Goal: Information Seeking & Learning: Learn about a topic

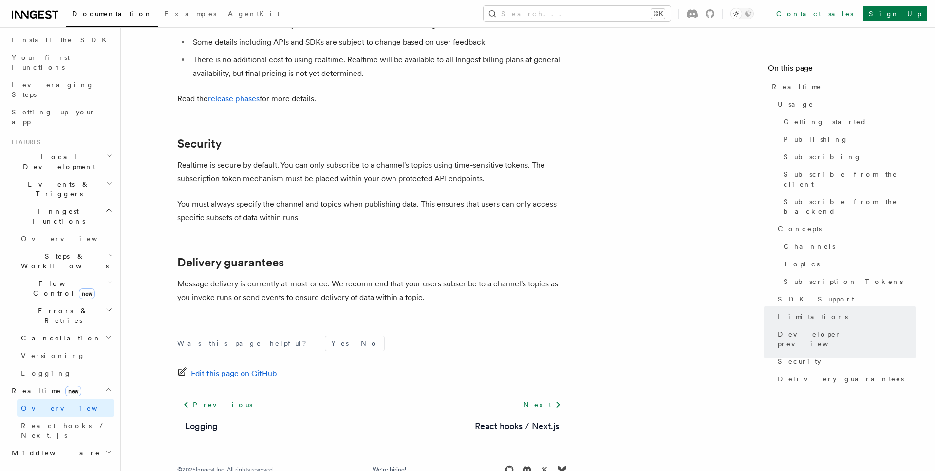
scroll to position [125, 0]
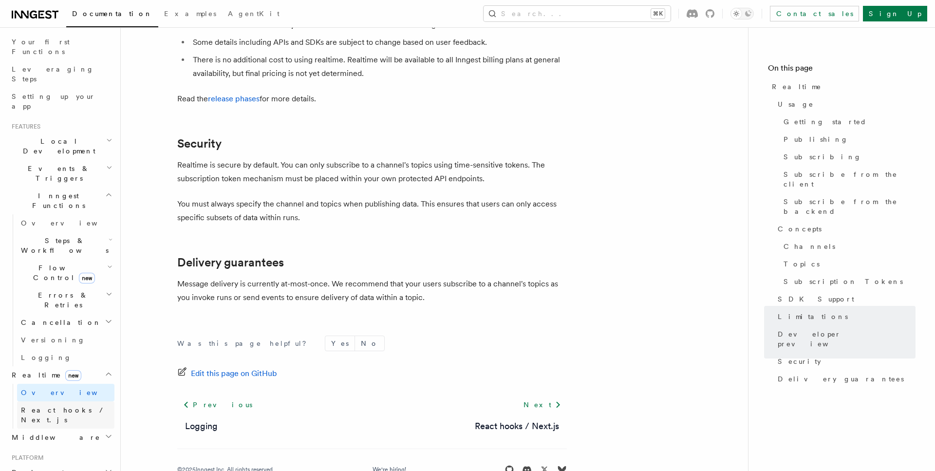
click at [63, 401] on link "React hooks / Next.js" at bounding box center [65, 414] width 97 height 27
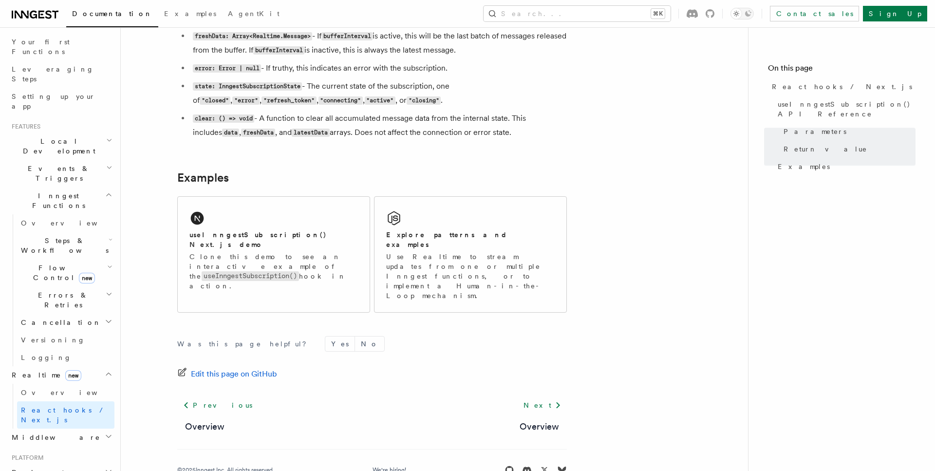
scroll to position [905, 0]
click at [276, 241] on div "useInngestSubscription() Next.js demo" at bounding box center [273, 238] width 168 height 20
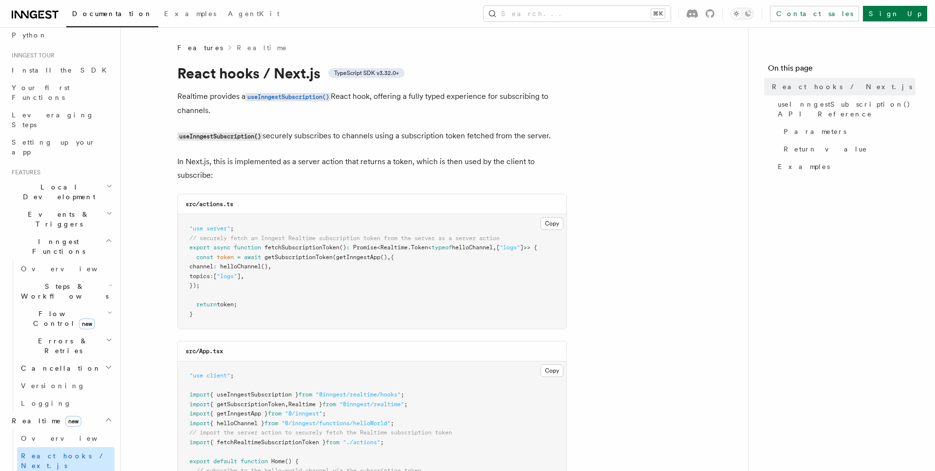
scroll to position [88, 0]
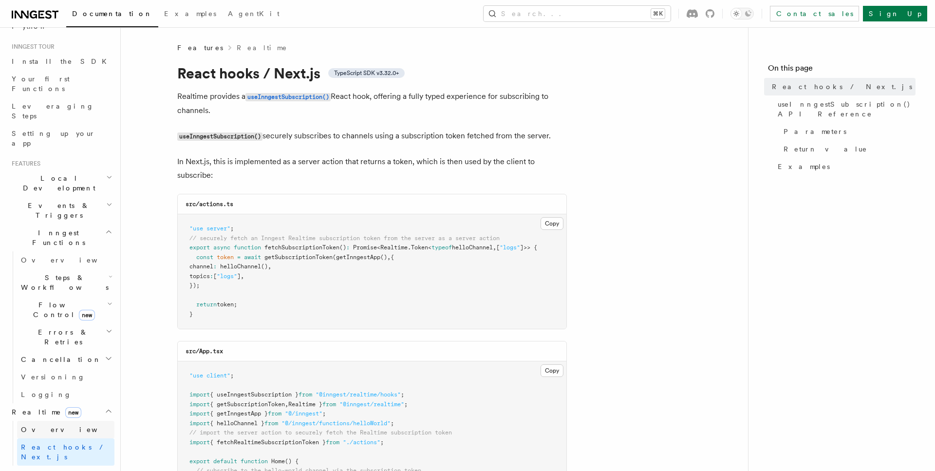
click at [40, 425] on span "Overview" at bounding box center [71, 429] width 100 height 8
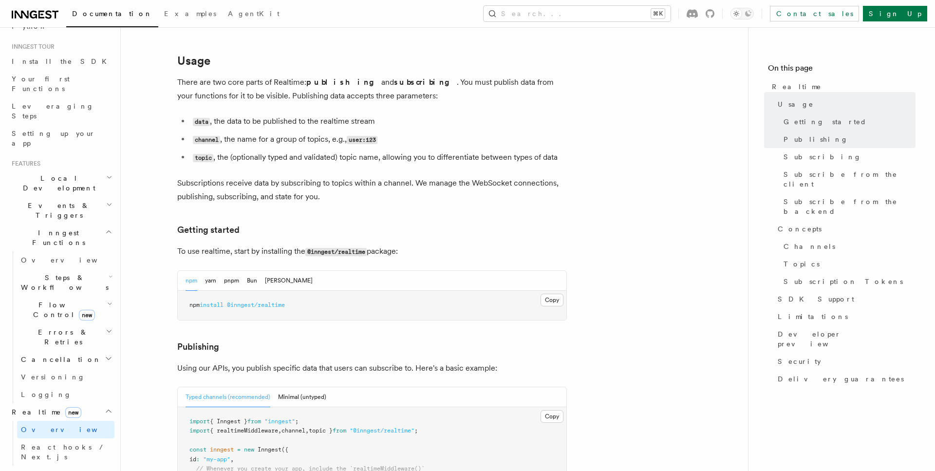
scroll to position [314, 0]
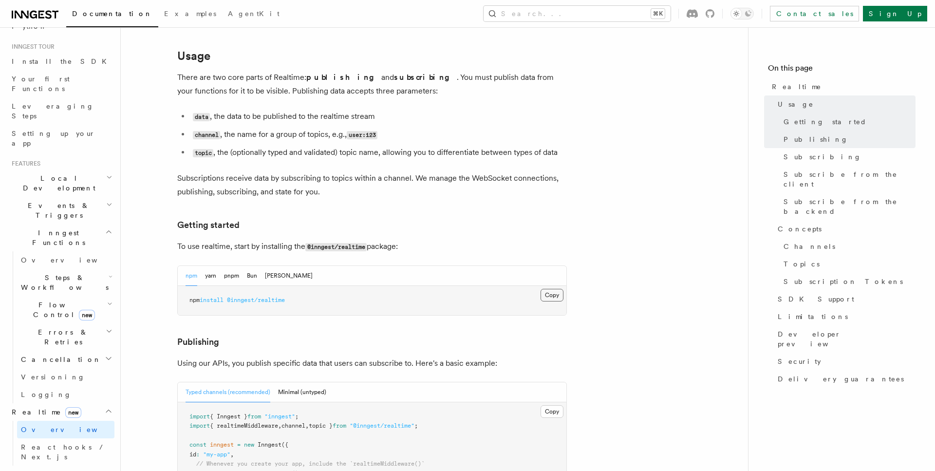
click at [553, 289] on button "Copy Copied" at bounding box center [551, 295] width 23 height 13
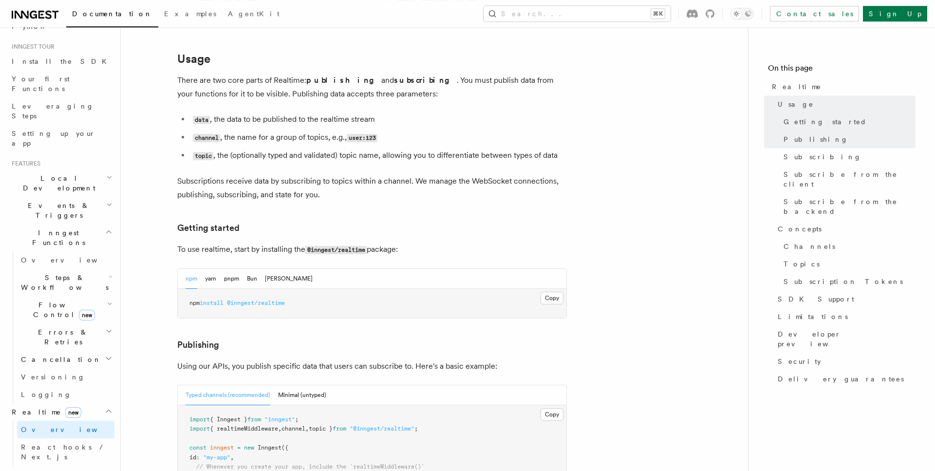
scroll to position [311, 0]
drag, startPoint x: 521, startPoint y: 277, endPoint x: 539, endPoint y: 274, distance: 17.9
click at [521, 289] on pre "npm install @inngest/realtime" at bounding box center [372, 303] width 388 height 29
click at [551, 292] on button "Copy Copied" at bounding box center [551, 298] width 23 height 13
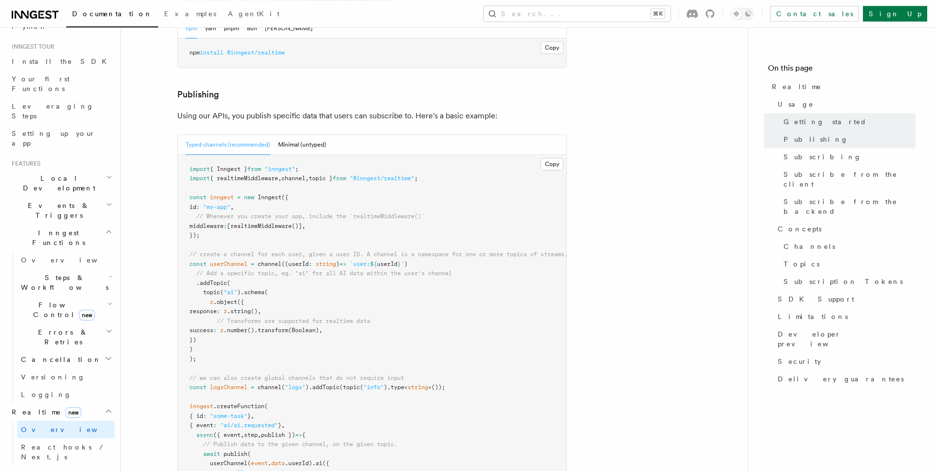
scroll to position [563, 0]
click at [261, 193] on span "Inngest" at bounding box center [270, 196] width 24 height 7
copy span "Inngest"
click at [271, 174] on span "{ realtimeMiddleware" at bounding box center [244, 177] width 68 height 7
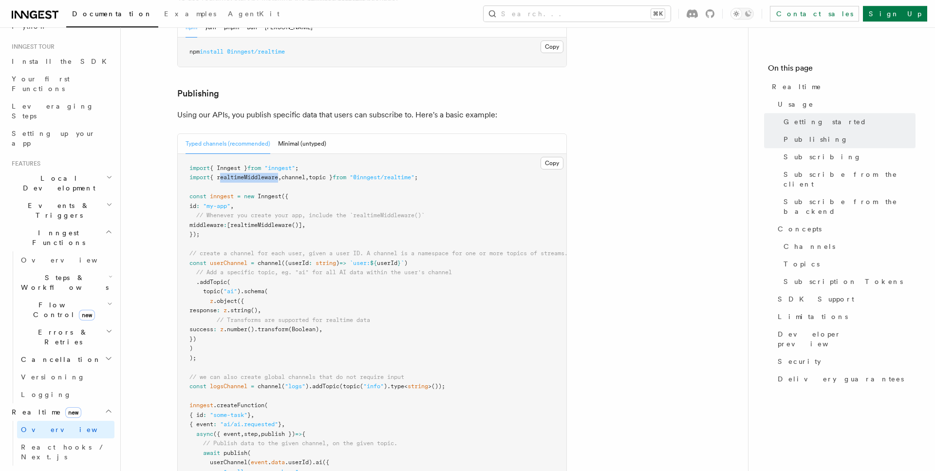
click at [271, 174] on span "{ realtimeMiddleware" at bounding box center [244, 177] width 68 height 7
copy code "import { realtimeMiddleware , channel , topic } from "@inngest/realtime" ;"
click at [258, 221] on span "realtimeMiddleware" at bounding box center [260, 224] width 61 height 7
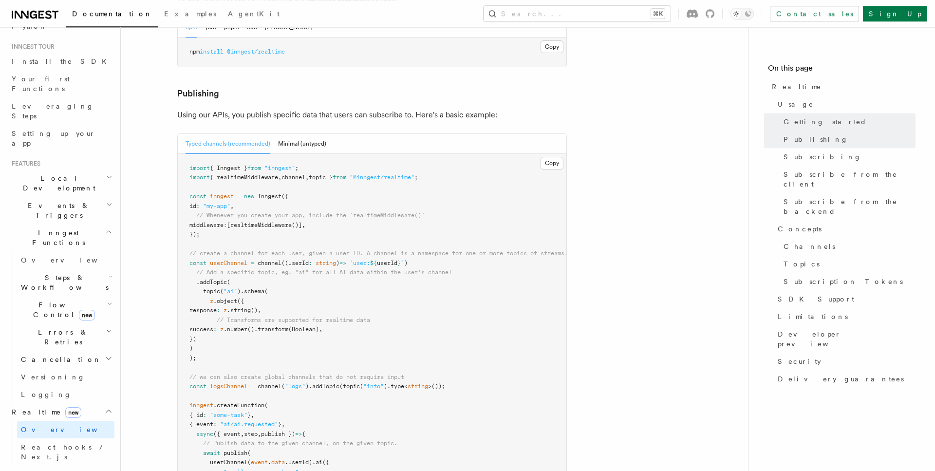
click at [302, 221] on span "()]" at bounding box center [297, 224] width 10 height 7
copy span "realtimeMiddleware ()"
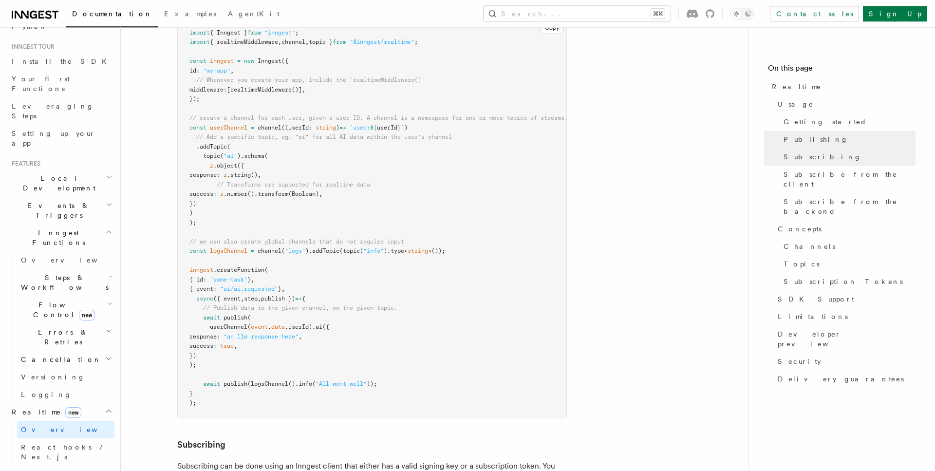
scroll to position [699, 0]
drag, startPoint x: 277, startPoint y: 175, endPoint x: 259, endPoint y: 177, distance: 18.1
click at [277, 175] on pre "import { Inngest } from "inngest" ; import { realtimeMiddleware , channel , top…" at bounding box center [372, 216] width 388 height 399
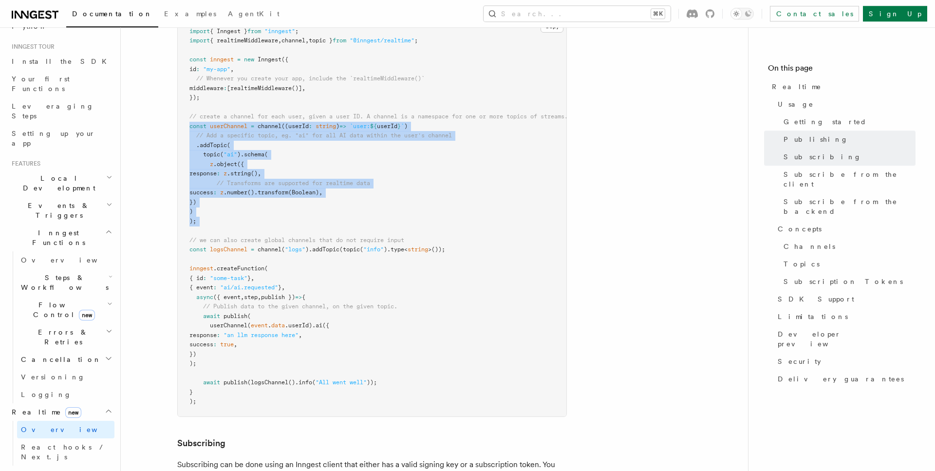
drag, startPoint x: 212, startPoint y: 201, endPoint x: 171, endPoint y: 102, distance: 106.9
click at [178, 102] on pre "import { Inngest } from "inngest" ; import { realtimeMiddleware , channel , top…" at bounding box center [372, 216] width 388 height 399
copy code "const userChannel = channel ((userId : string ) => `user: ${ userId } ` ) // Ad…"
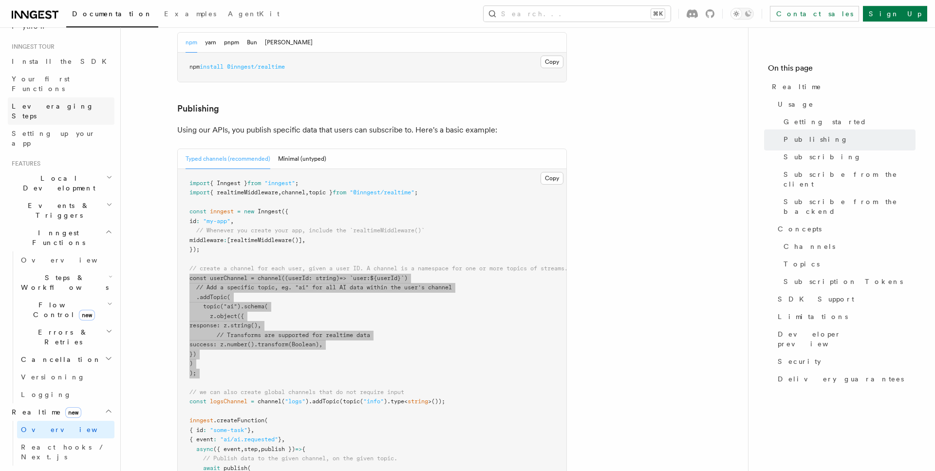
scroll to position [532, 0]
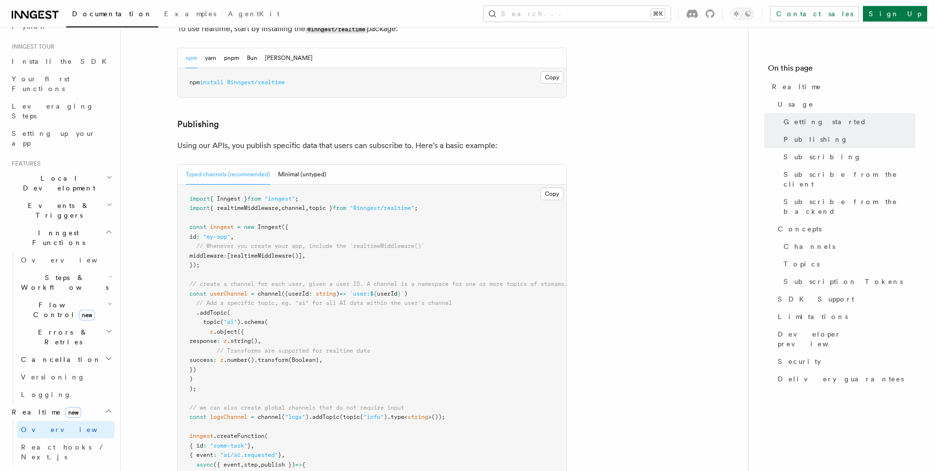
click at [273, 204] on span "{ realtimeMiddleware" at bounding box center [244, 207] width 68 height 7
copy code "import { realtimeMiddleware , channel , topic } from "@inngest/realtime" ;"
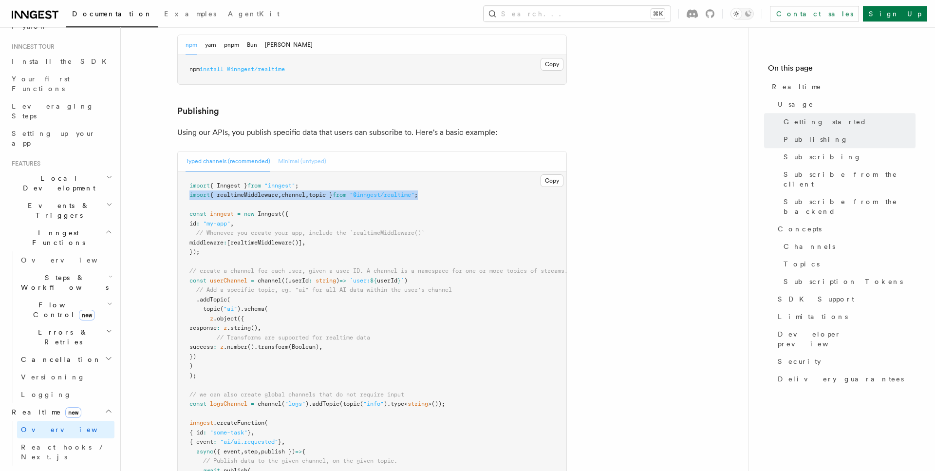
click at [319, 151] on button "Minimal (untyped)" at bounding box center [302, 161] width 48 height 20
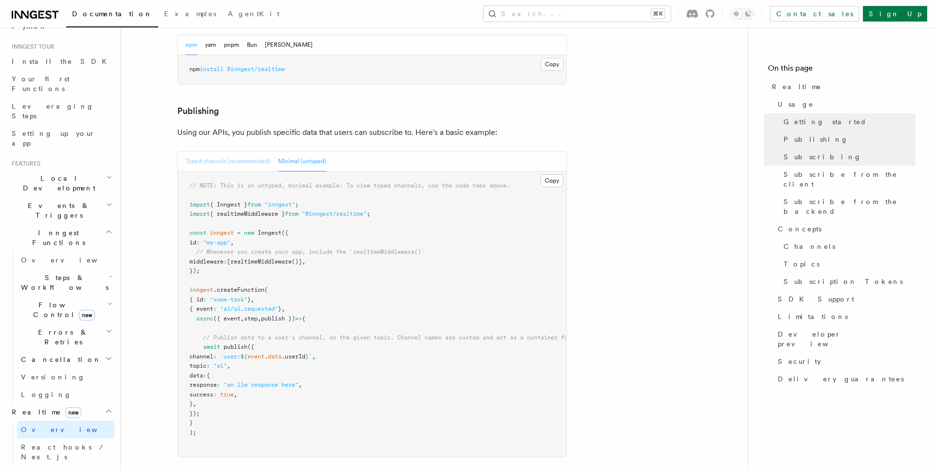
scroll to position [545, 0]
click at [244, 152] on button "Typed channels (recommended)" at bounding box center [227, 162] width 85 height 20
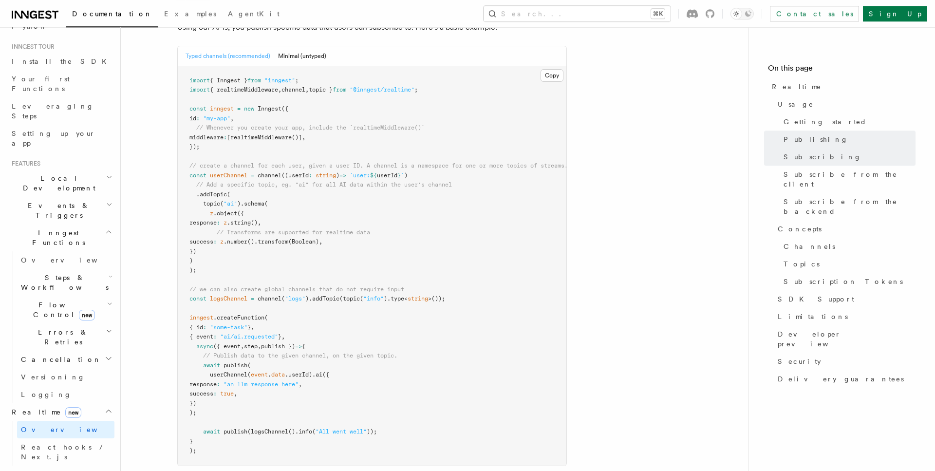
scroll to position [660, 0]
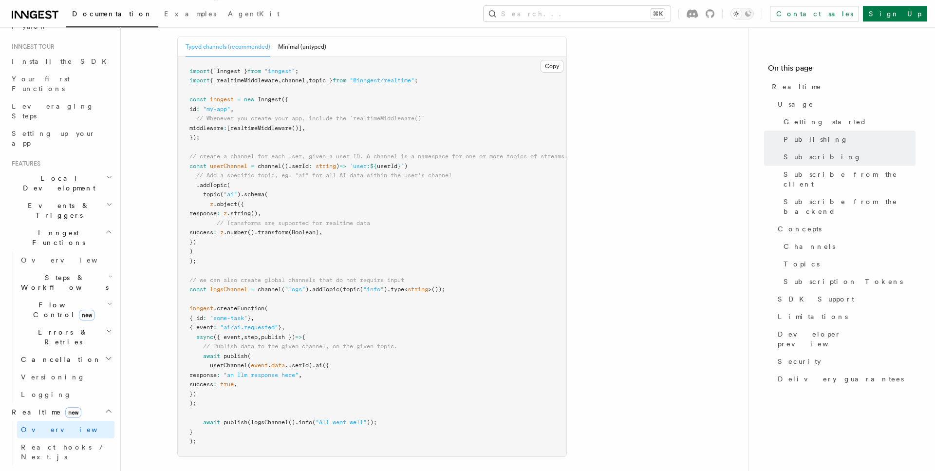
click at [234, 163] on span "userChannel" at bounding box center [228, 166] width 37 height 7
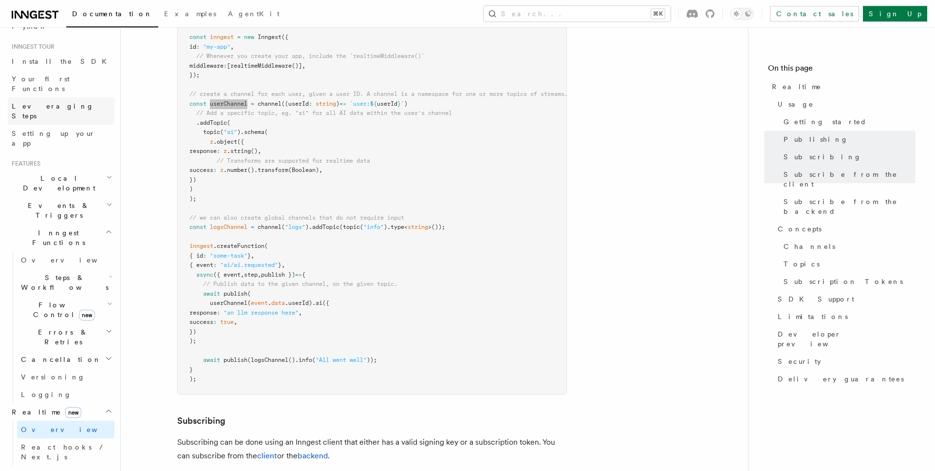
scroll to position [722, 0]
drag, startPoint x: 231, startPoint y: 305, endPoint x: 184, endPoint y: 266, distance: 61.1
click at [184, 266] on pre "import { Inngest } from "inngest" ; import { realtimeMiddleware , channel , top…" at bounding box center [372, 193] width 388 height 399
drag, startPoint x: 242, startPoint y: 310, endPoint x: 232, endPoint y: 308, distance: 10.9
click at [242, 310] on pre "import { Inngest } from "inngest" ; import { realtimeMiddleware , channel , top…" at bounding box center [372, 193] width 388 height 399
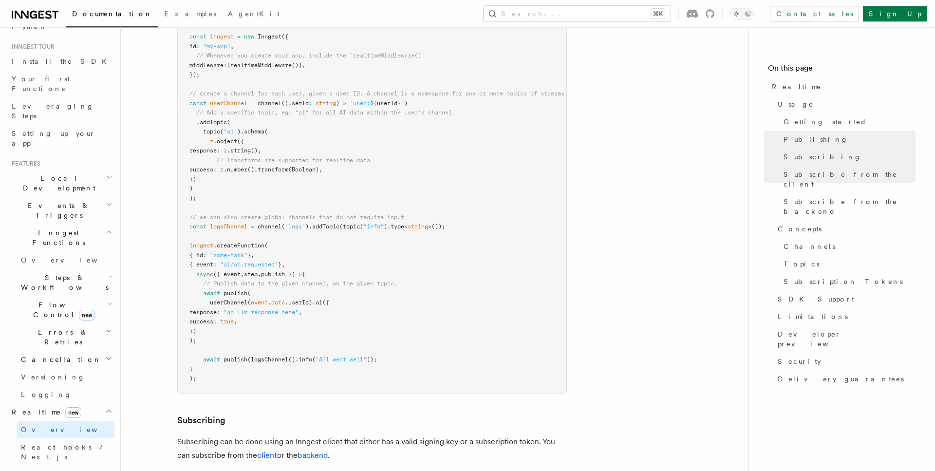
drag, startPoint x: 232, startPoint y: 308, endPoint x: 178, endPoint y: 267, distance: 67.8
click at [178, 267] on pre "import { Inngest } from "inngest" ; import { realtimeMiddleware , channel , top…" at bounding box center [372, 193] width 388 height 399
copy code "await publish ( userChannel ( event . data .userId) .ai ({ response : "an llm r…"
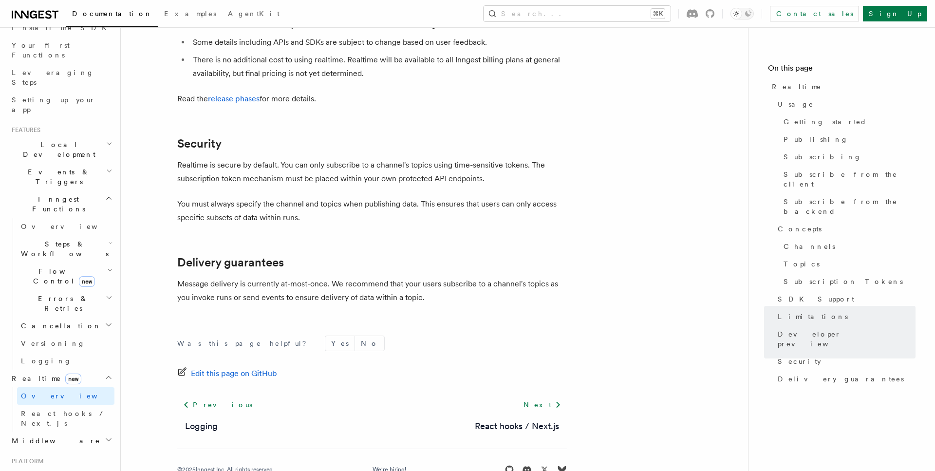
scroll to position [139, 0]
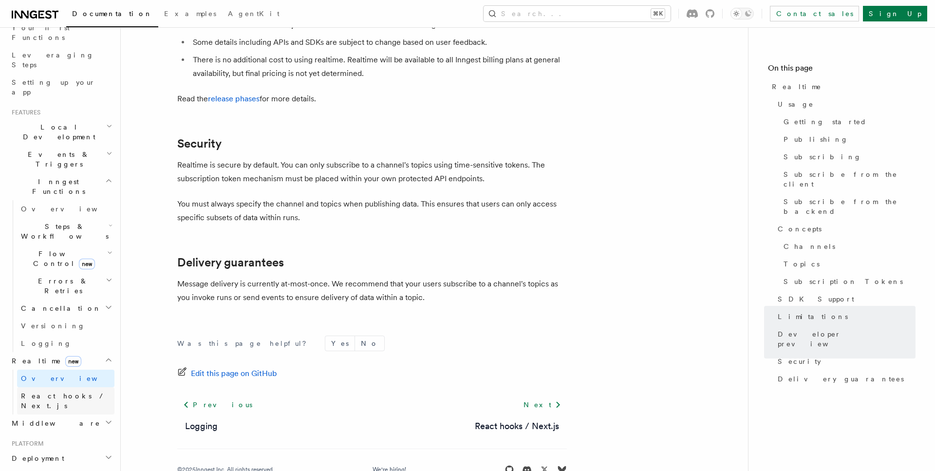
click at [59, 392] on span "React hooks / Next.js" at bounding box center [64, 401] width 86 height 18
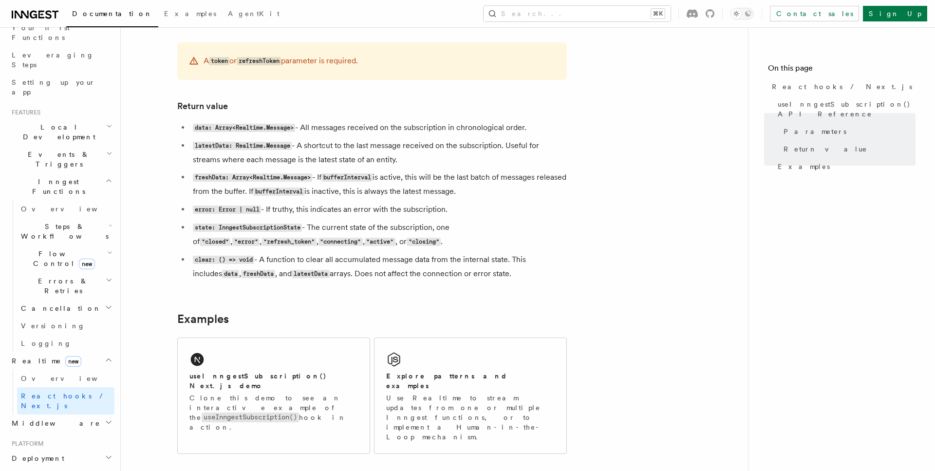
scroll to position [768, 0]
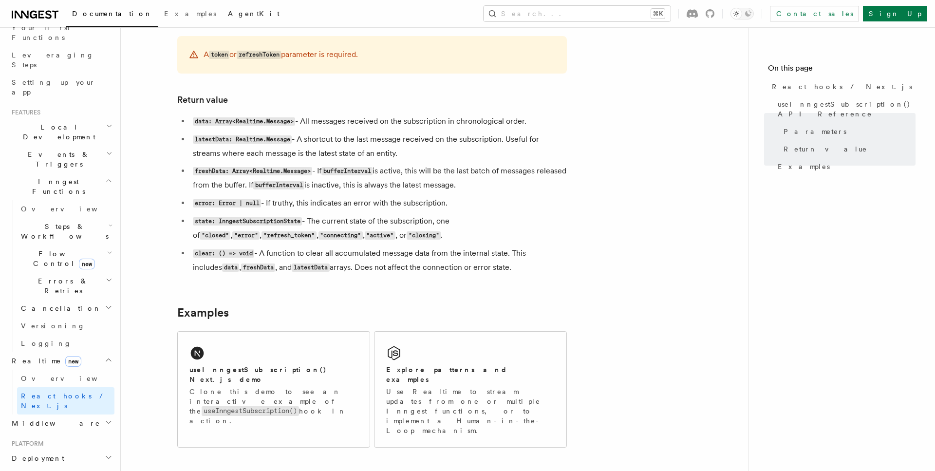
click at [228, 17] on span "AgentKit" at bounding box center [254, 14] width 52 height 8
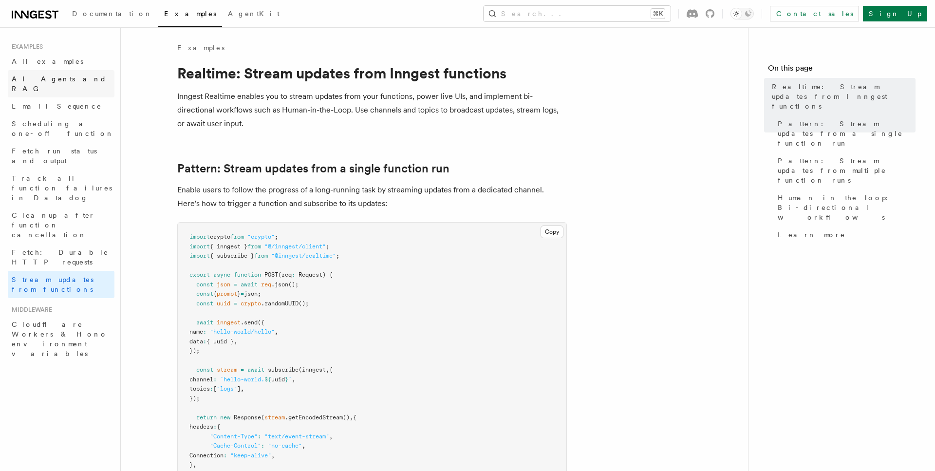
click at [55, 75] on span "AI Agents and RAG" at bounding box center [59, 84] width 95 height 18
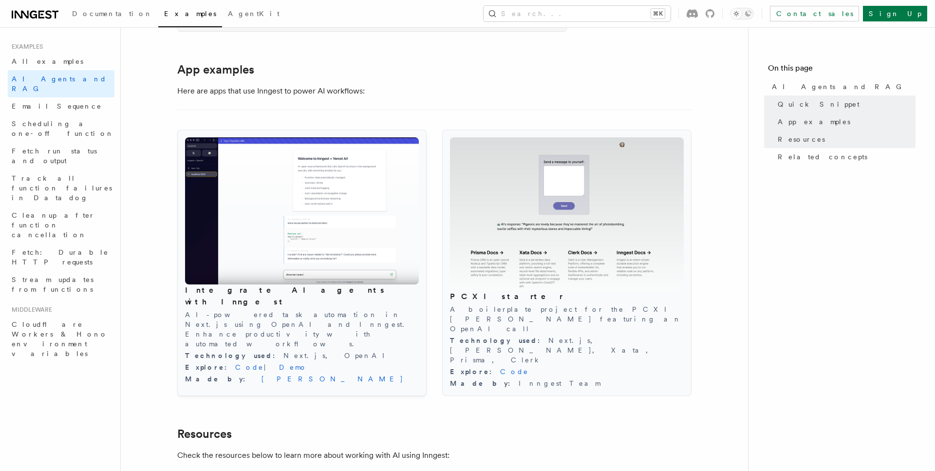
scroll to position [974, 0]
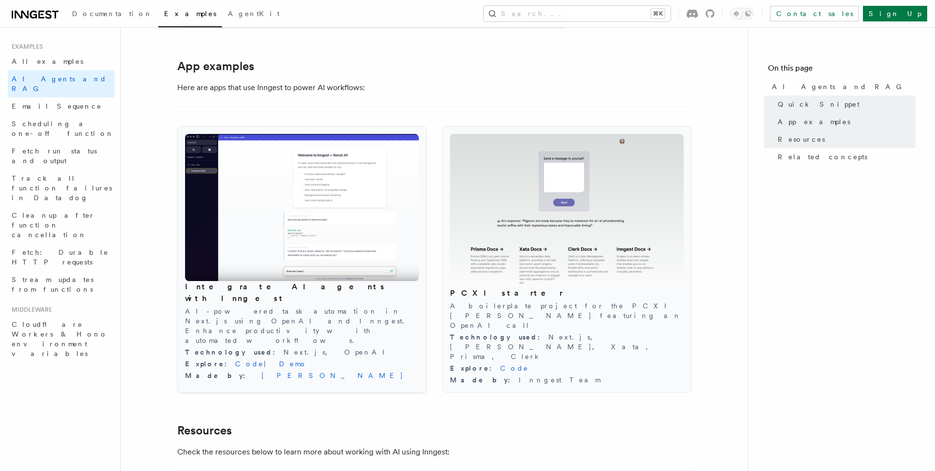
click at [332, 257] on img at bounding box center [302, 207] width 234 height 147
click at [279, 360] on link "Demo" at bounding box center [293, 364] width 28 height 8
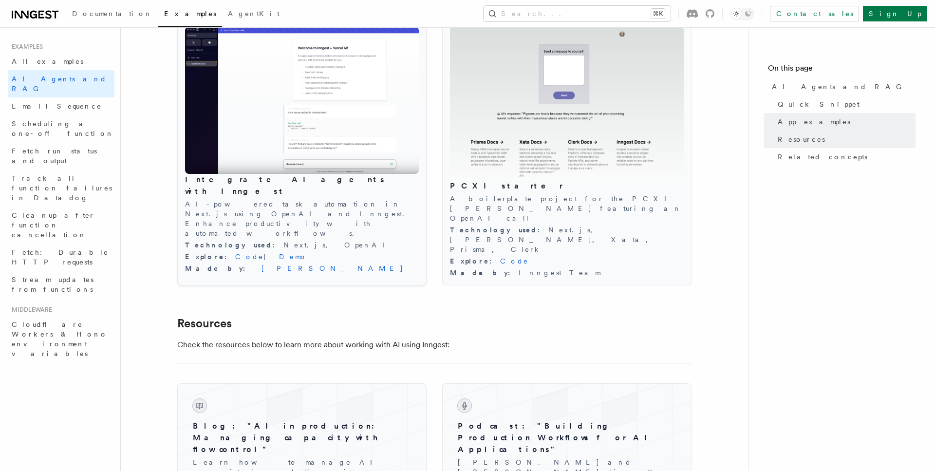
scroll to position [1082, 0]
click at [287, 262] on div "Made by : Joel Hooks" at bounding box center [302, 267] width 234 height 10
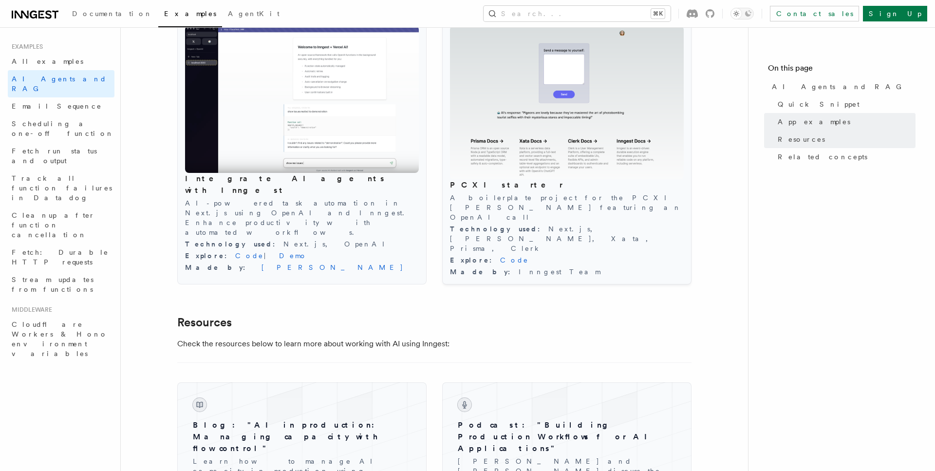
click at [558, 129] on img at bounding box center [567, 103] width 234 height 154
click at [58, 276] on span "Stream updates from functions" at bounding box center [53, 285] width 82 height 18
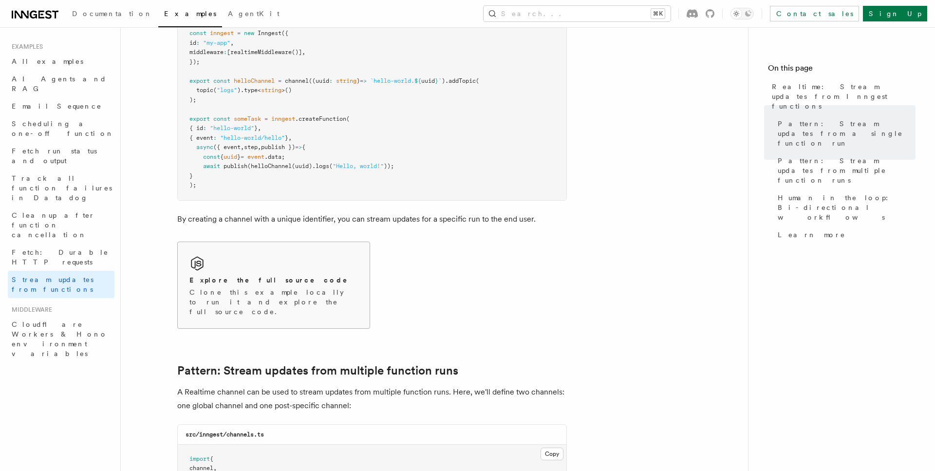
click at [332, 267] on div "Explore the full source code Clone this example locally to run it and explore t…" at bounding box center [274, 285] width 192 height 86
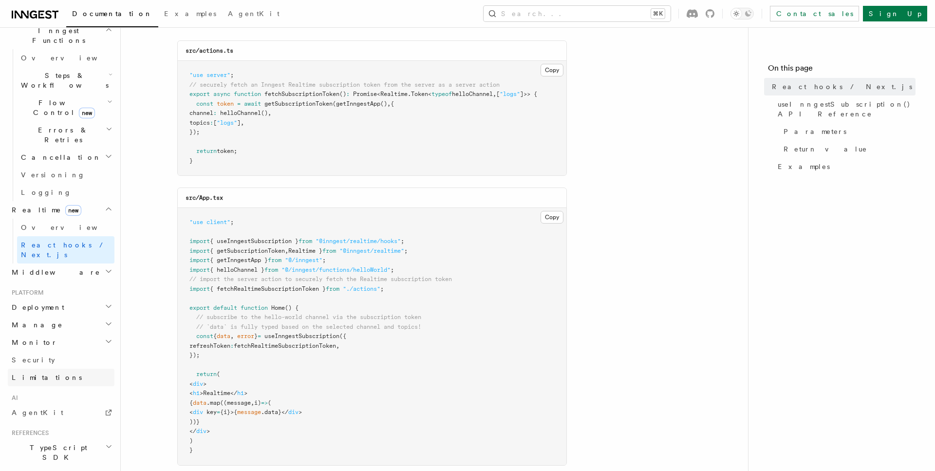
scroll to position [343, 0]
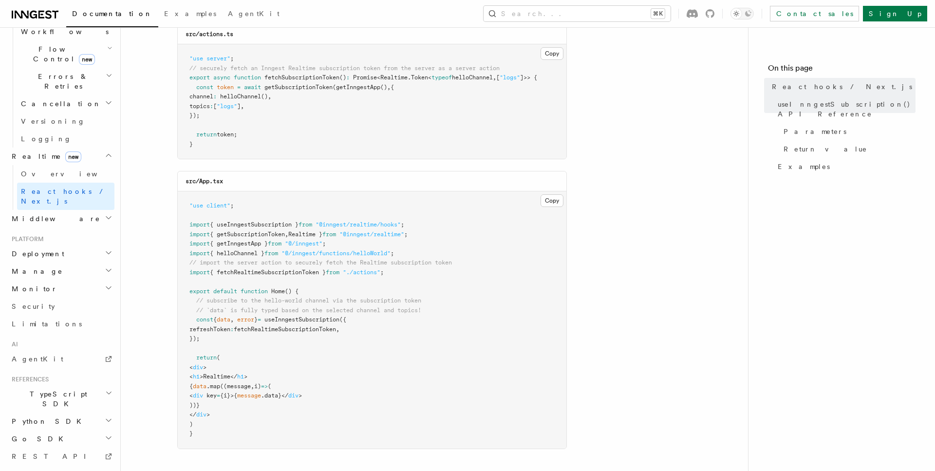
click at [42, 389] on span "TypeScript SDK" at bounding box center [56, 398] width 97 height 19
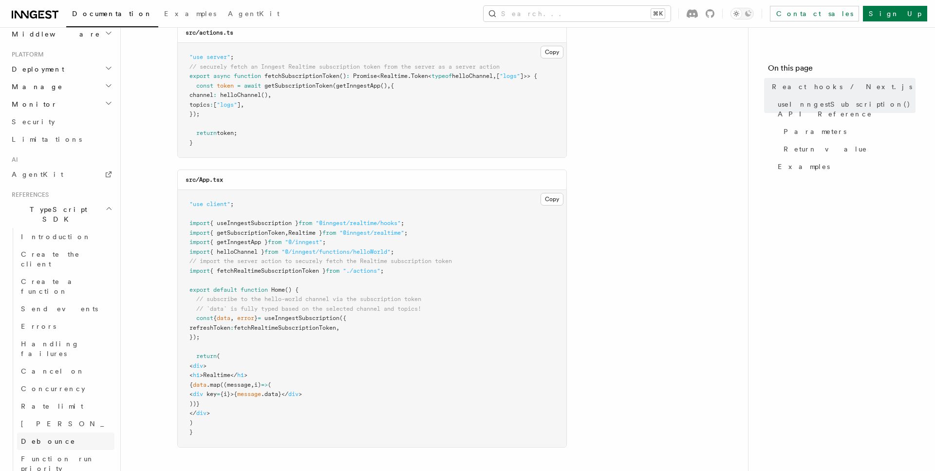
scroll to position [529, 0]
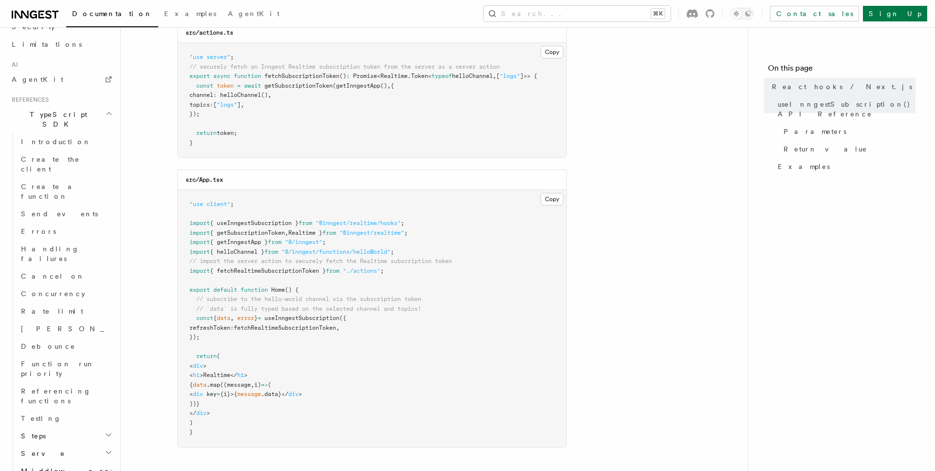
scroll to position [622, 0]
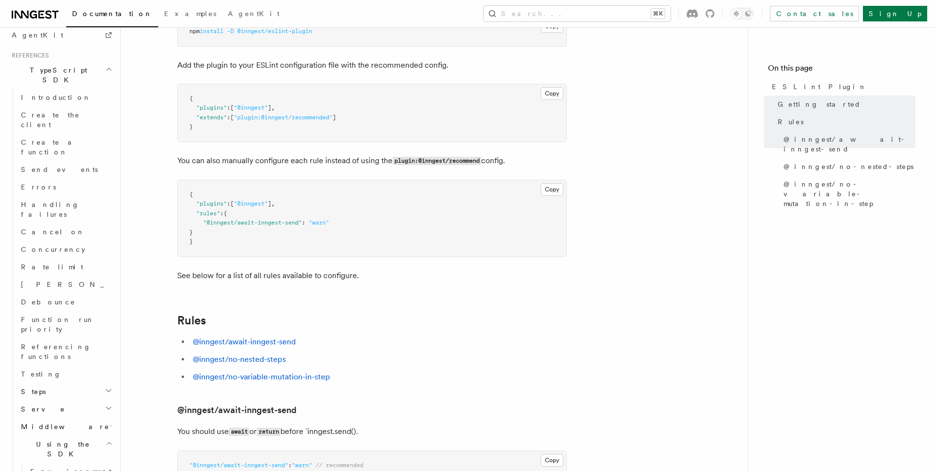
scroll to position [181, 0]
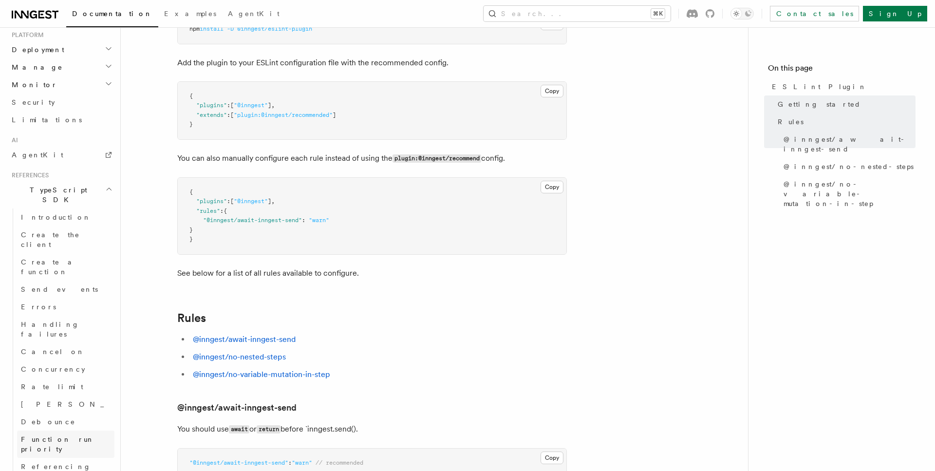
scroll to position [501, 0]
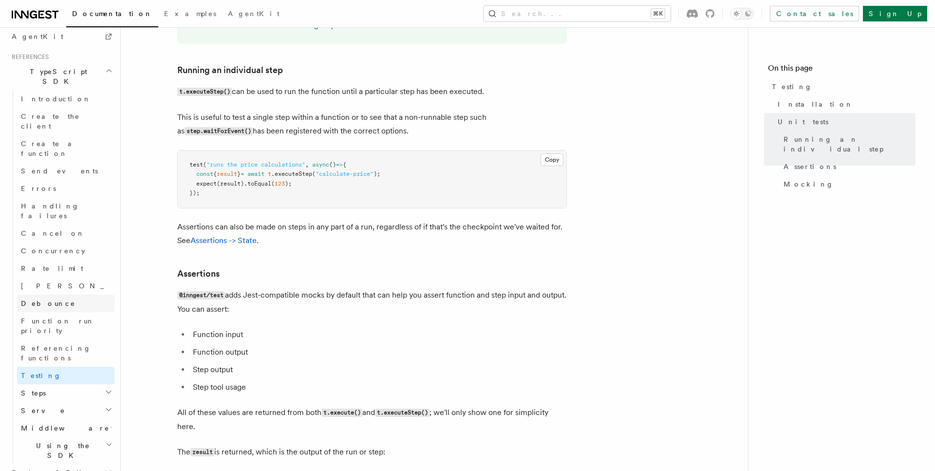
scroll to position [624, 0]
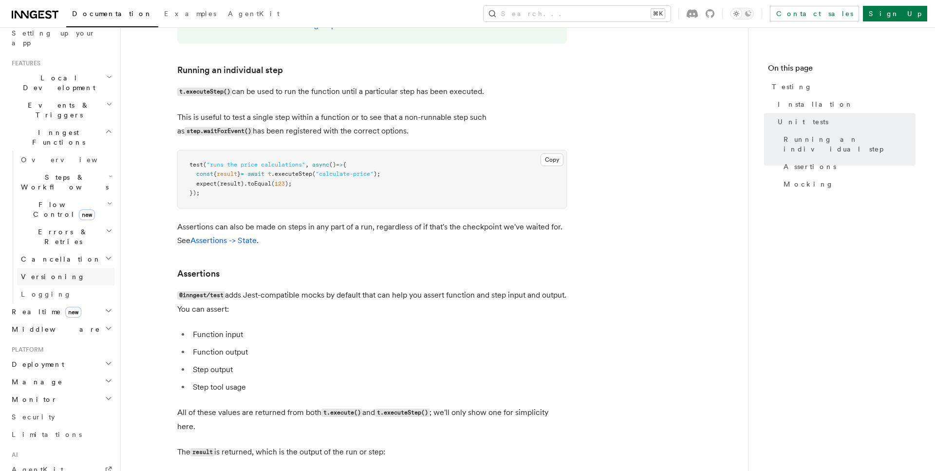
scroll to position [179, 0]
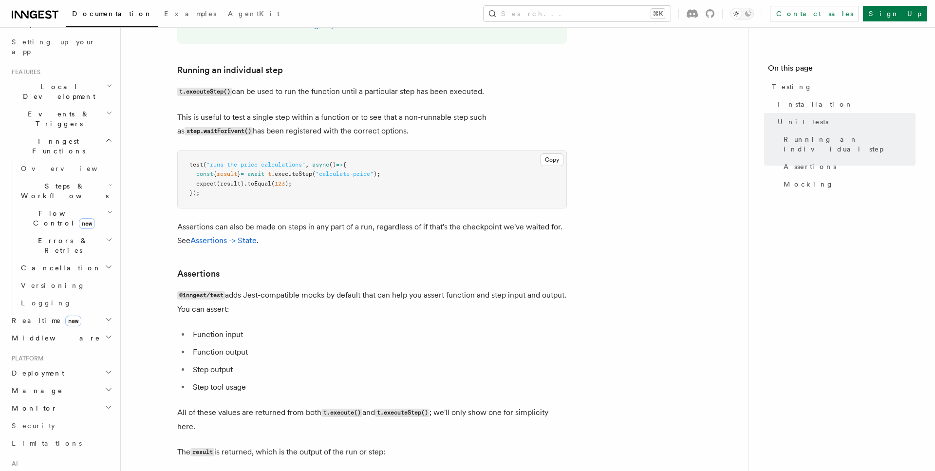
click at [69, 312] on h2 "Realtime new" at bounding box center [61, 321] width 107 height 18
click at [60, 347] on link "React hooks / Next.js" at bounding box center [65, 360] width 97 height 27
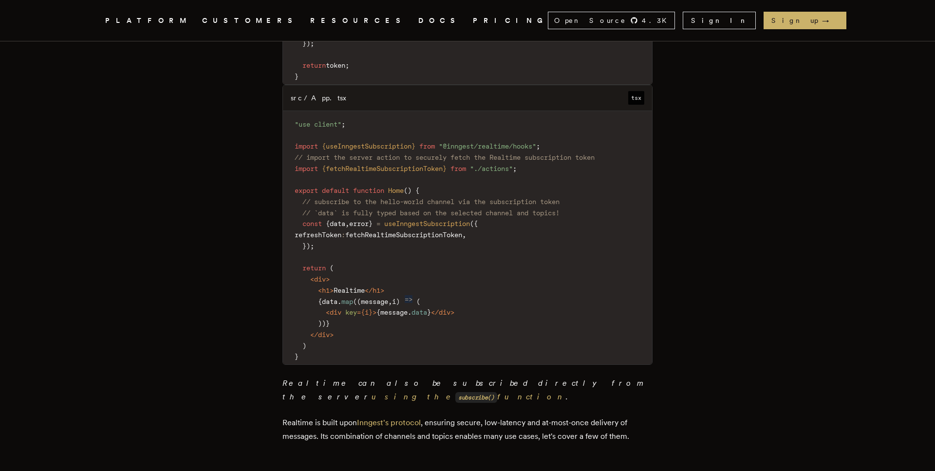
scroll to position [1032, 0]
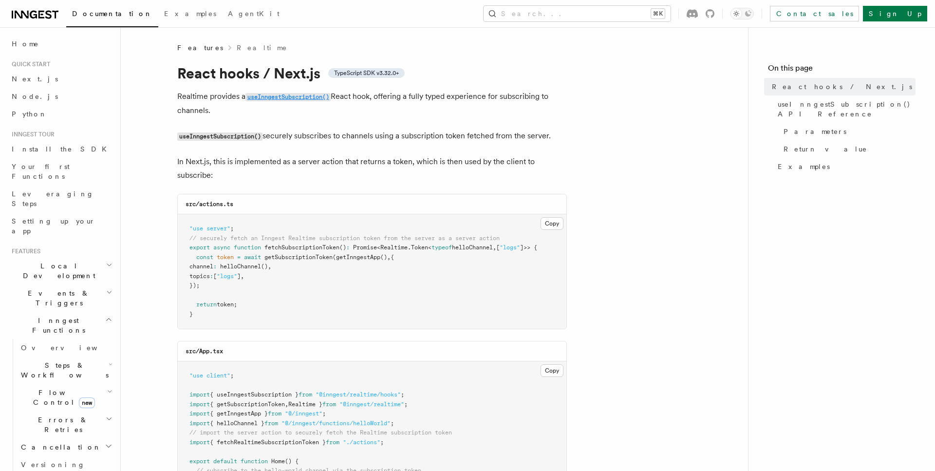
click at [299, 97] on code "useInngestSubscription()" at bounding box center [287, 97] width 85 height 8
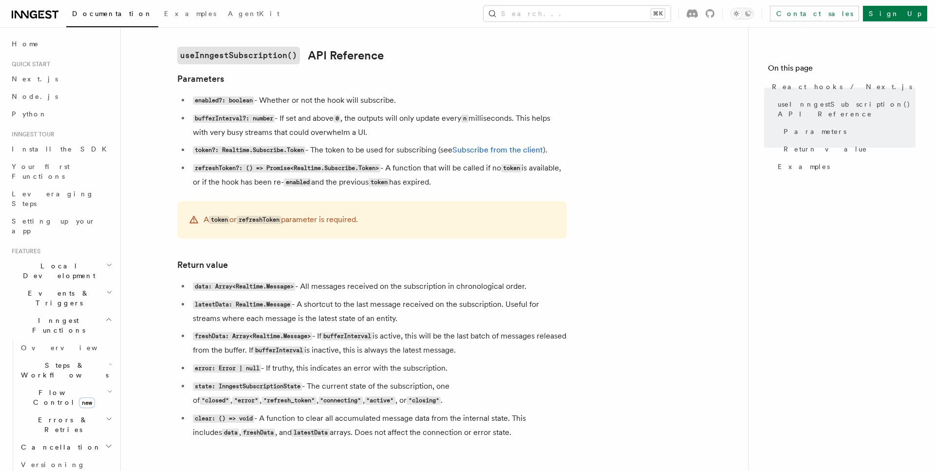
scroll to position [604, 0]
click at [477, 154] on link "Subscribe from the client" at bounding box center [497, 149] width 91 height 9
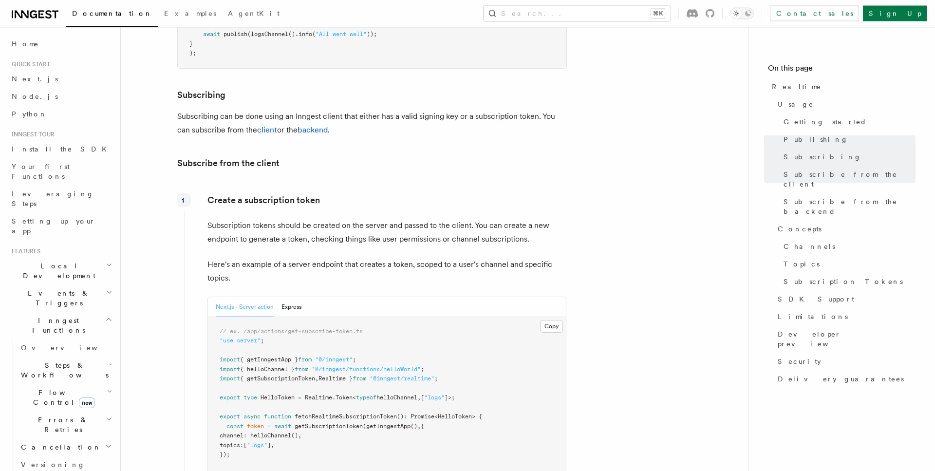
scroll to position [1035, 0]
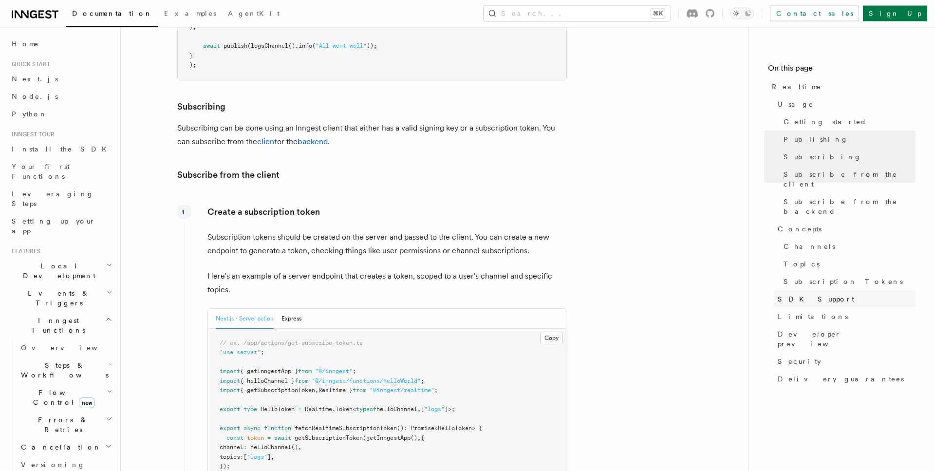
click at [791, 294] on span "SDK Support" at bounding box center [815, 299] width 76 height 10
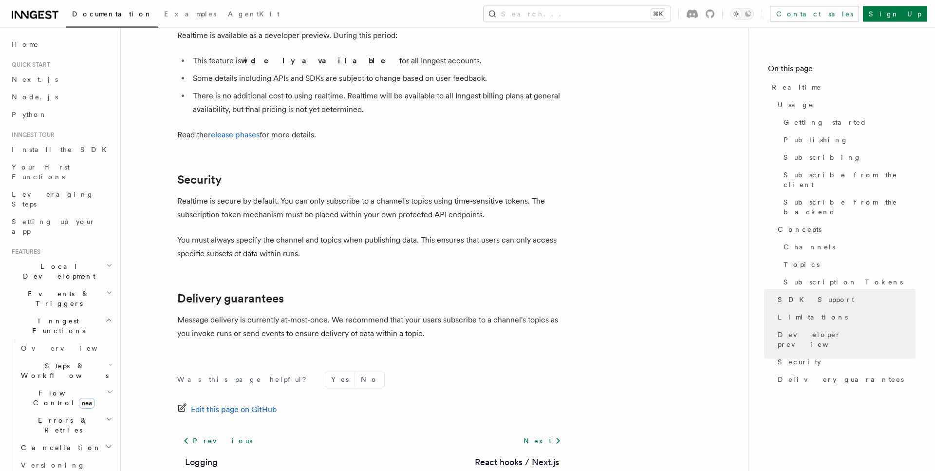
scroll to position [3238, 0]
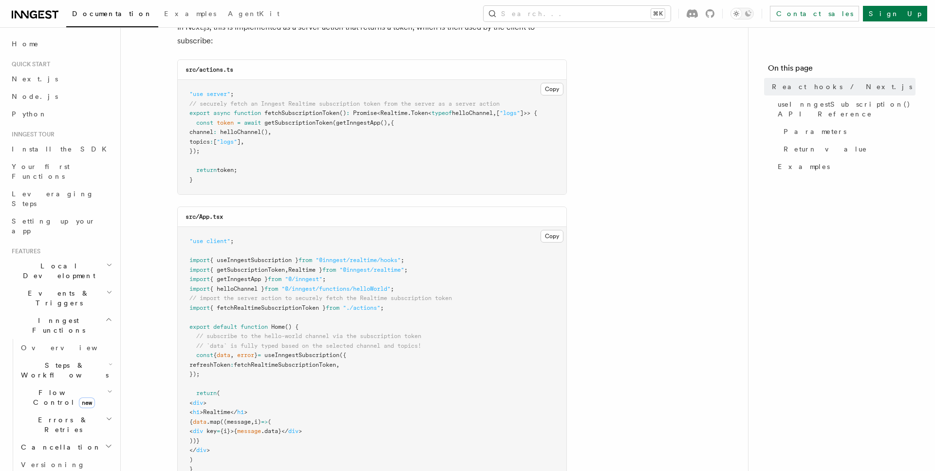
scroll to position [136, 0]
